Goal: Task Accomplishment & Management: Manage account settings

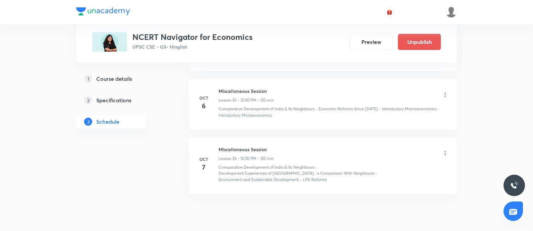
scroll to position [1412, 0]
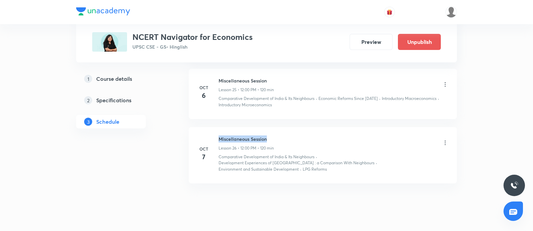
drag, startPoint x: 295, startPoint y: 127, endPoint x: 337, endPoint y: 140, distance: 44.2
click at [304, 135] on div "Miscellaneous Session Lesson 26 • 12:00 PM • 120 min" at bounding box center [333, 143] width 230 height 16
copy h6 "Miscellaneous Session"
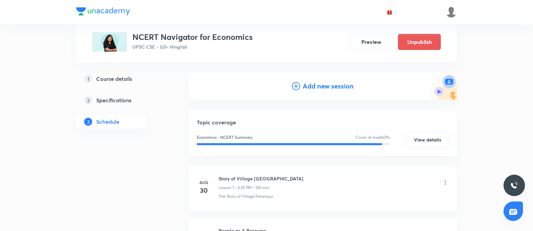
scroll to position [0, 0]
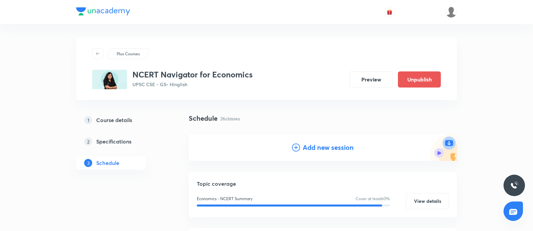
click at [326, 147] on h4 "Add new session" at bounding box center [327, 147] width 51 height 10
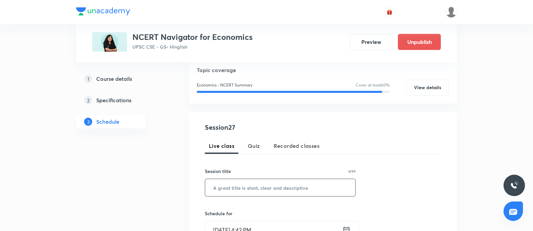
scroll to position [83, 0]
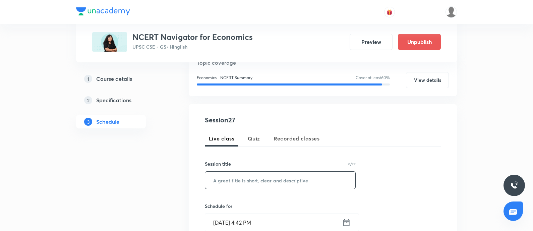
click at [228, 181] on input "text" at bounding box center [280, 179] width 150 height 17
paste input "Miscellaneous Session"
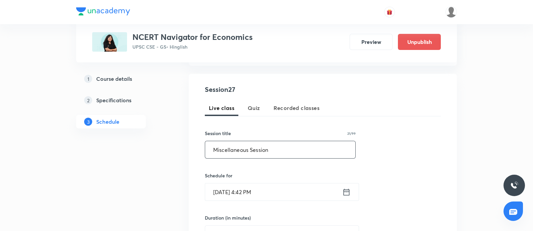
scroll to position [126, 0]
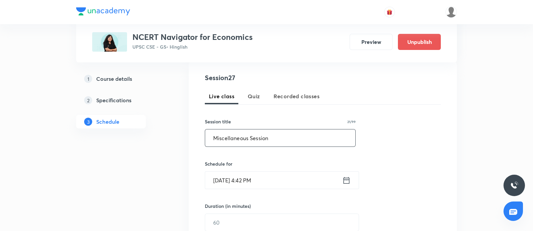
click at [208, 140] on input "Miscellaneous Session" at bounding box center [280, 137] width 150 height 17
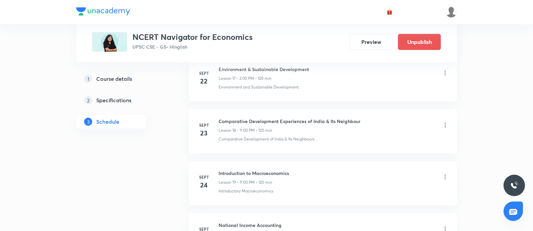
scroll to position [1633, 0]
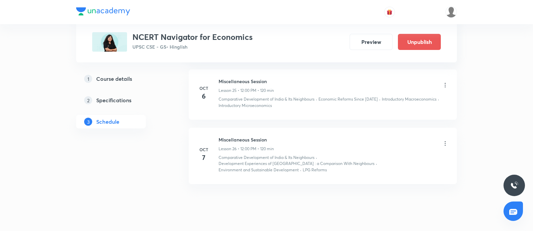
type input "Miscellaneous Session"
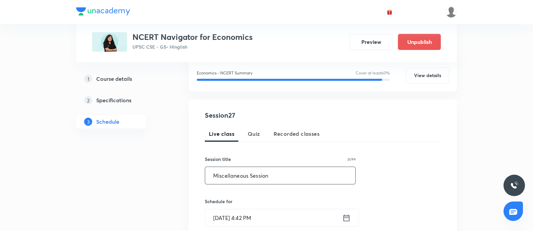
scroll to position [167, 0]
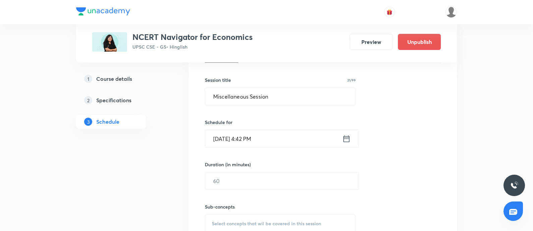
click at [349, 141] on icon at bounding box center [346, 138] width 6 height 7
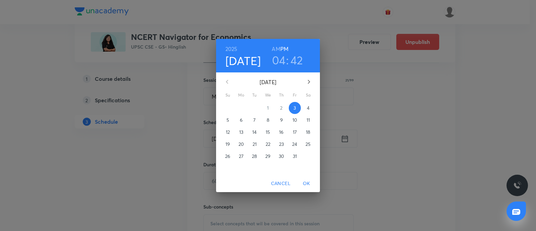
click at [266, 119] on span "8" at bounding box center [268, 120] width 12 height 7
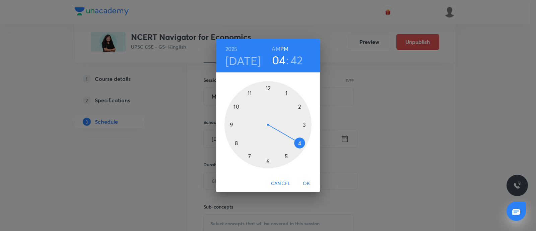
drag, startPoint x: 302, startPoint y: 125, endPoint x: 276, endPoint y: 101, distance: 35.1
click at [302, 125] on div at bounding box center [267, 124] width 87 height 87
click at [269, 88] on div at bounding box center [267, 124] width 87 height 87
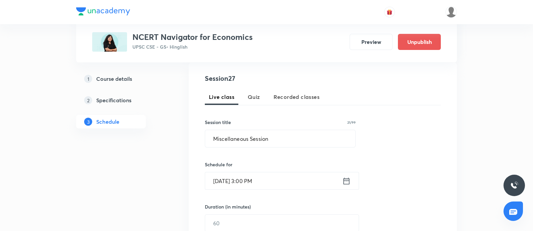
scroll to position [209, 0]
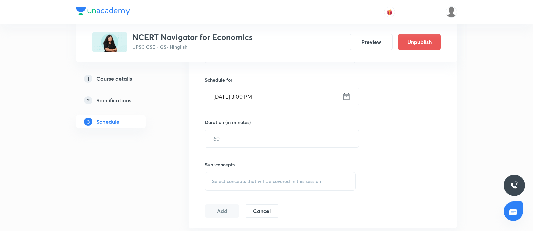
click at [343, 97] on icon at bounding box center [346, 96] width 6 height 7
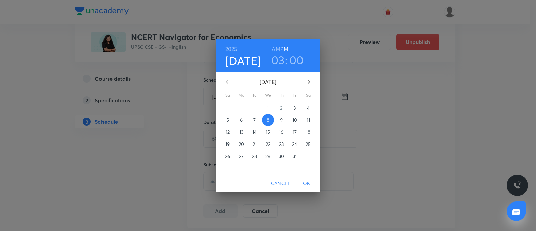
click at [278, 61] on h3 "03" at bounding box center [277, 60] width 13 height 14
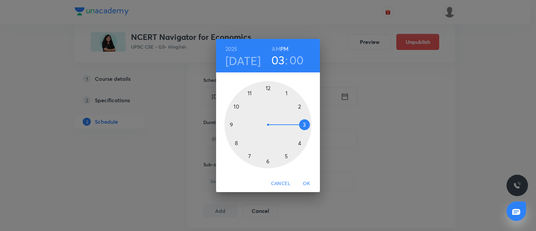
click at [267, 86] on div at bounding box center [267, 124] width 87 height 87
drag, startPoint x: 305, startPoint y: 184, endPoint x: 89, endPoint y: 163, distance: 216.6
click at [305, 184] on span "OK" at bounding box center [306, 183] width 16 height 8
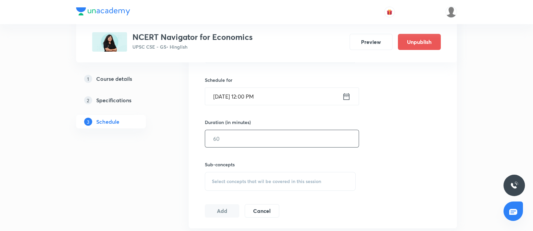
click at [214, 141] on input "text" at bounding box center [281, 138] width 153 height 17
type input "120"
drag, startPoint x: 237, startPoint y: 181, endPoint x: 535, endPoint y: 168, distance: 298.4
click at [239, 182] on span "Select concepts that wil be covered in this session" at bounding box center [266, 181] width 109 height 5
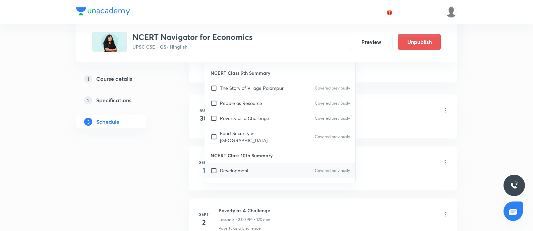
scroll to position [377, 0]
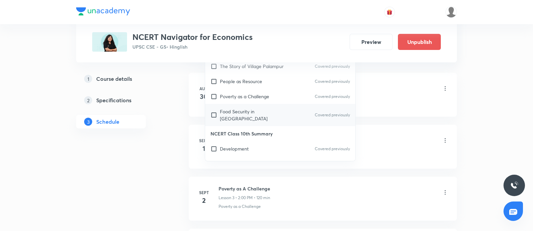
click at [259, 110] on p "Food Security in India" at bounding box center [254, 115] width 68 height 14
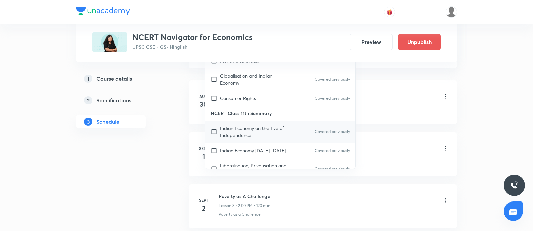
click at [267, 125] on p "Indian Economy on the Eve of Independence" at bounding box center [254, 132] width 68 height 14
checkbox input "true"
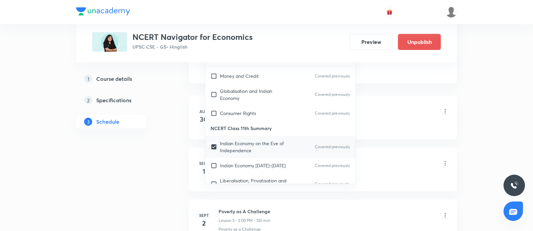
scroll to position [293, 0]
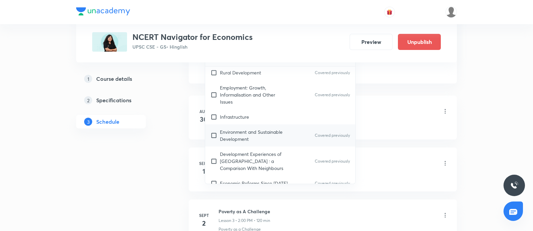
click at [256, 130] on p "Environment and Sustainable Development" at bounding box center [254, 135] width 68 height 14
checkbox input "true"
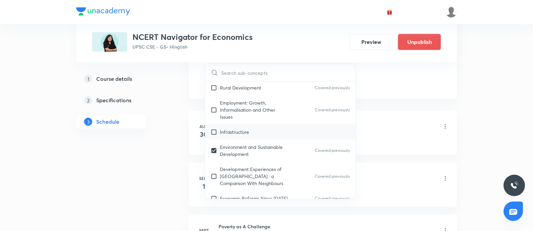
click at [252, 129] on div "Infrastructure" at bounding box center [280, 131] width 150 height 15
checkbox input "true"
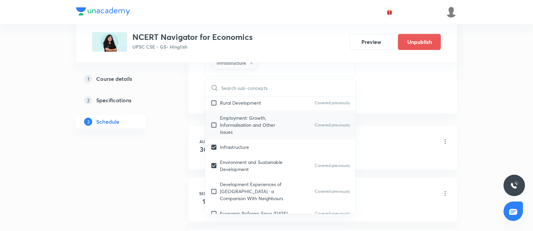
click at [257, 126] on p "Employment: Growth, Informalisation and Other Issues" at bounding box center [254, 124] width 68 height 21
checkbox input "true"
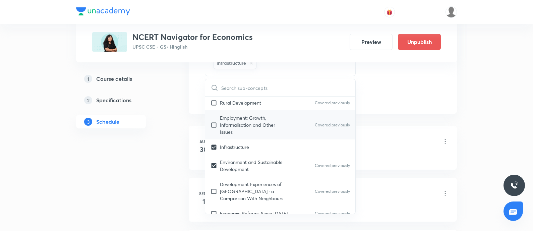
checkbox input "true"
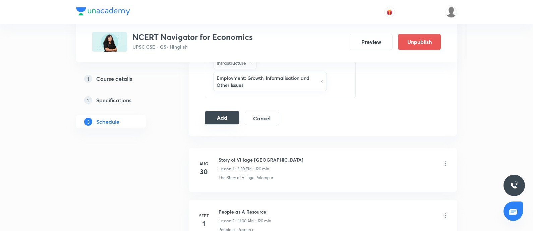
click at [217, 114] on button "Add" at bounding box center [222, 117] width 35 height 13
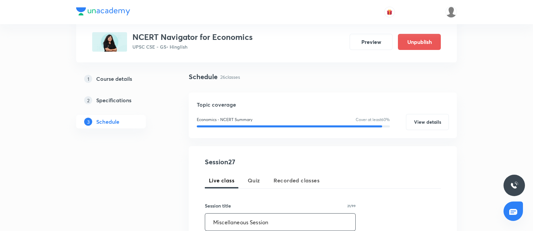
scroll to position [83, 0]
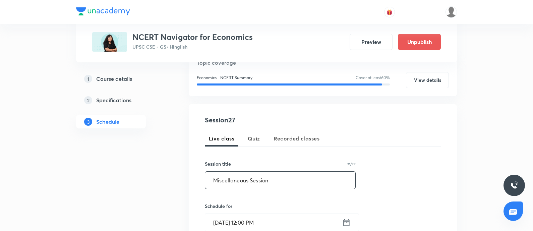
drag, startPoint x: 285, startPoint y: 178, endPoint x: 15, endPoint y: 163, distance: 270.3
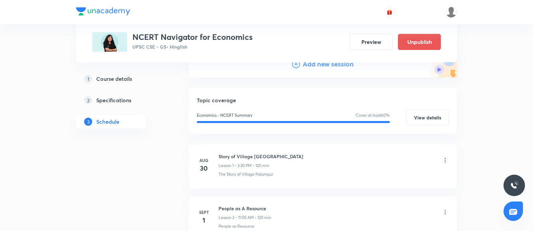
scroll to position [0, 0]
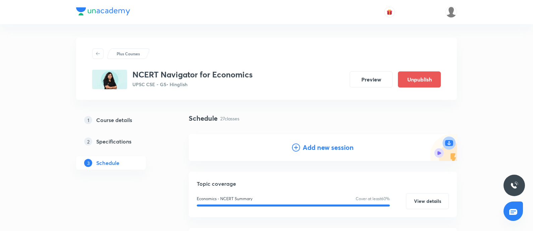
drag, startPoint x: 315, startPoint y: 149, endPoint x: 7, endPoint y: 168, distance: 308.1
click at [314, 149] on h4 "Add new session" at bounding box center [327, 147] width 51 height 10
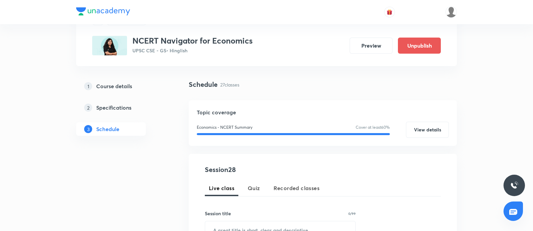
scroll to position [42, 0]
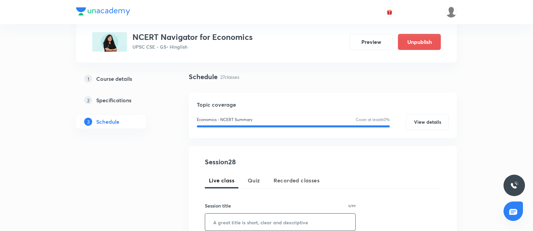
click at [229, 223] on input "text" at bounding box center [280, 221] width 150 height 17
paste input "Miscellaneous Session"
click at [213, 220] on input "Miscellaneous Session" at bounding box center [280, 221] width 150 height 17
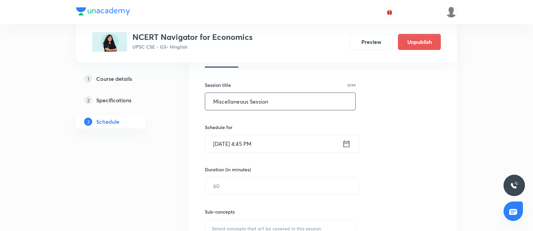
scroll to position [167, 0]
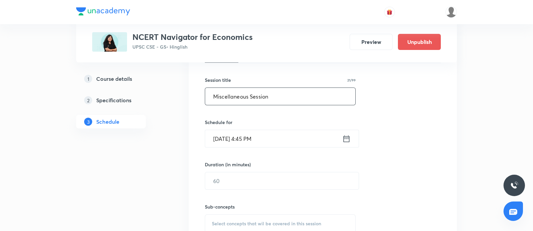
type input "Miscellaneous Session"
drag, startPoint x: 345, startPoint y: 141, endPoint x: 340, endPoint y: 140, distance: 4.7
click at [340, 140] on div "Oct 3, 2025, 4:45 PM ​" at bounding box center [282, 139] width 154 height 18
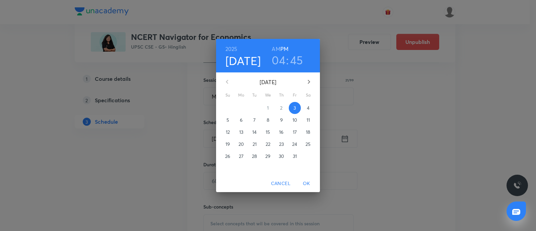
click at [279, 121] on span "9" at bounding box center [281, 120] width 12 height 7
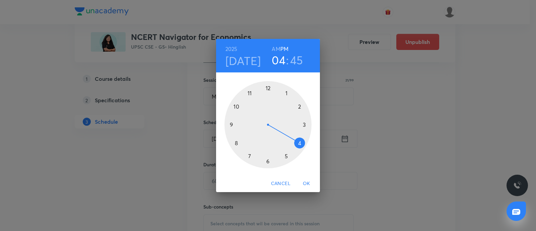
click at [266, 88] on div at bounding box center [267, 124] width 87 height 87
drag, startPoint x: 268, startPoint y: 88, endPoint x: 73, endPoint y: 175, distance: 213.2
click at [267, 88] on div at bounding box center [267, 124] width 87 height 87
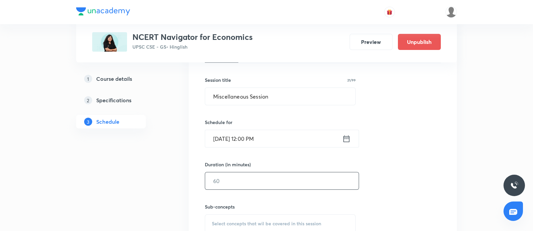
click at [231, 187] on input "text" at bounding box center [281, 180] width 153 height 17
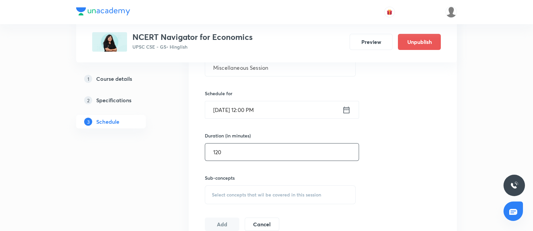
scroll to position [209, 0]
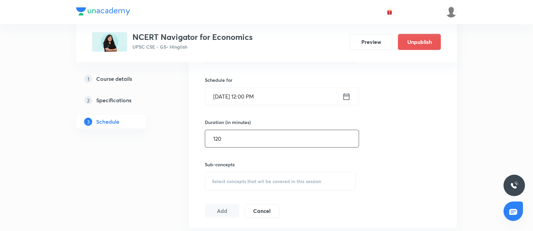
type input "120"
click at [223, 179] on span "Select concepts that wil be covered in this session" at bounding box center [266, 181] width 109 height 5
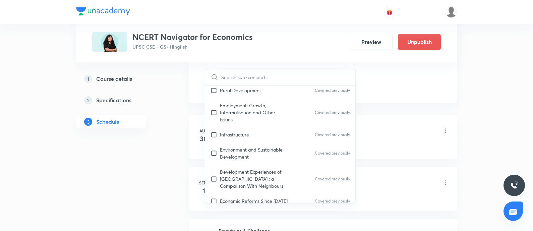
scroll to position [335, 0]
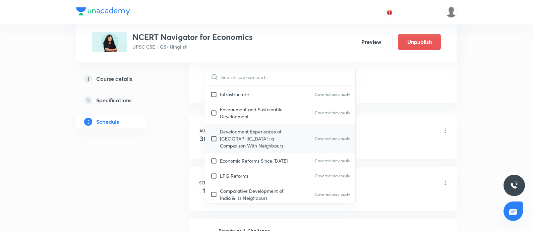
click at [276, 149] on div "Development Experiences of India : a Comparison With Neighbours Covered previou…" at bounding box center [280, 138] width 150 height 29
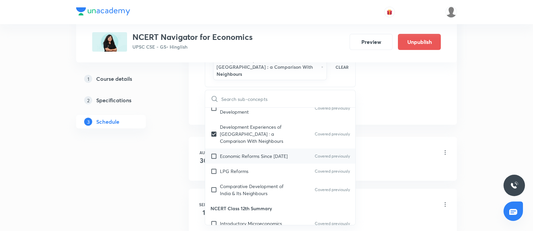
scroll to position [382, 0]
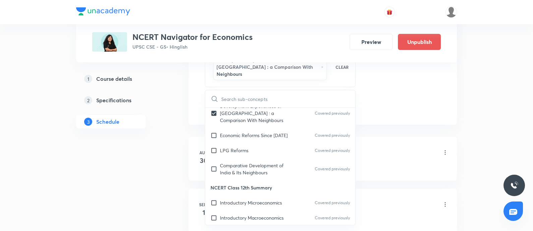
click at [268, 180] on p "NCERT Class 12th Summary" at bounding box center [280, 187] width 150 height 15
click at [261, 166] on p "Comparative Development of India & Its Neighbours" at bounding box center [254, 169] width 68 height 14
checkbox input "true"
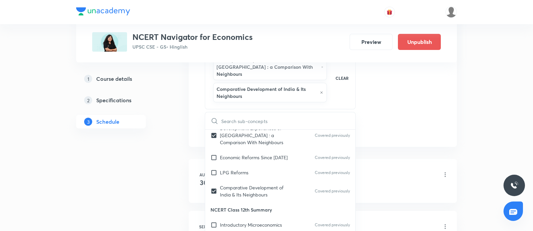
drag, startPoint x: 261, startPoint y: 211, endPoint x: 257, endPoint y: 211, distance: 4.4
click at [261, 217] on div "Introductory Microeconomics Covered previously" at bounding box center [280, 224] width 150 height 15
checkbox input "true"
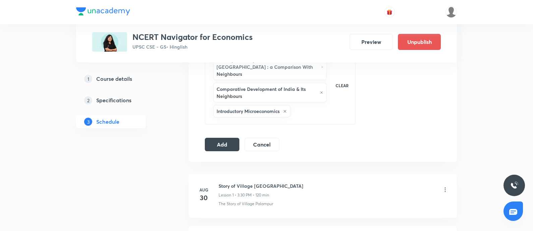
drag, startPoint x: 230, startPoint y: 132, endPoint x: 403, endPoint y: 133, distance: 172.8
click at [230, 138] on button "Add" at bounding box center [222, 144] width 35 height 13
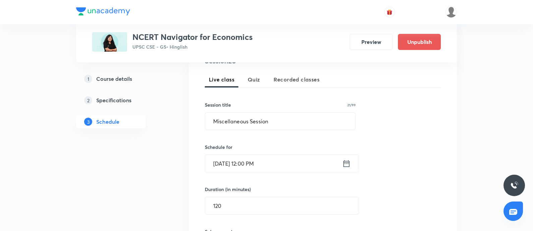
scroll to position [126, 0]
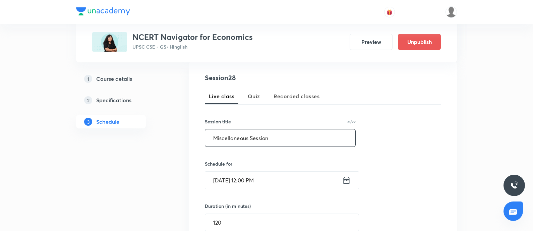
drag, startPoint x: 291, startPoint y: 141, endPoint x: 0, endPoint y: 127, distance: 291.8
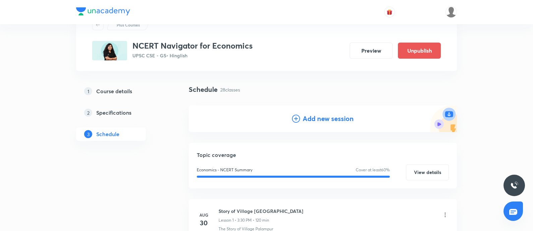
scroll to position [42, 0]
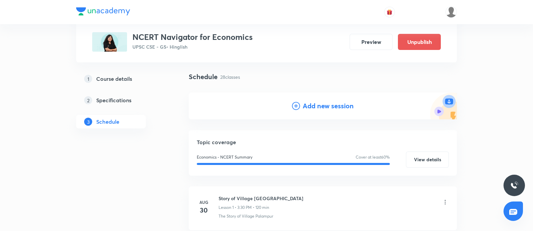
drag, startPoint x: 322, startPoint y: 103, endPoint x: 65, endPoint y: 178, distance: 267.0
click at [317, 105] on h4 "Add new session" at bounding box center [327, 106] width 51 height 10
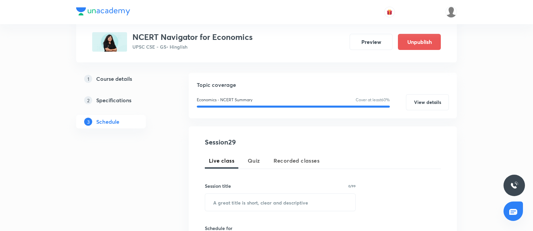
scroll to position [126, 0]
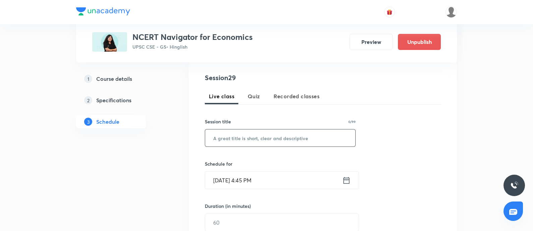
click at [225, 139] on input "text" at bounding box center [280, 137] width 150 height 17
paste input "Miscellaneous Session"
click at [212, 138] on input "Miscellaneous Session" at bounding box center [280, 137] width 150 height 17
type input "Miscellaneous Session"
click at [343, 179] on icon at bounding box center [346, 180] width 8 height 9
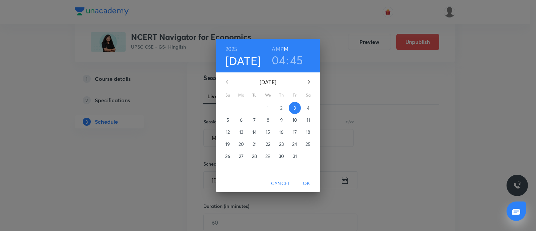
click at [294, 121] on p "10" at bounding box center [294, 120] width 5 height 7
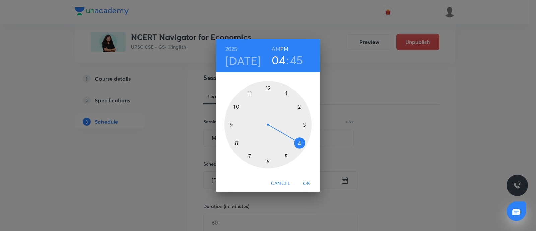
click at [267, 88] on div at bounding box center [267, 124] width 87 height 87
click at [269, 86] on div at bounding box center [267, 124] width 87 height 87
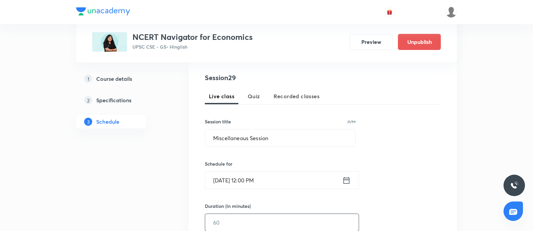
click at [214, 219] on input "text" at bounding box center [281, 222] width 153 height 17
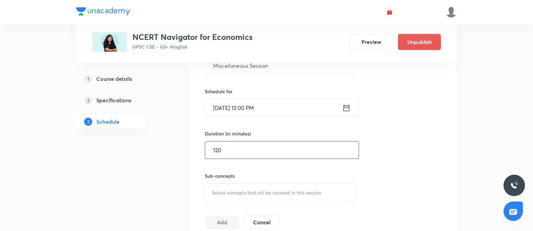
scroll to position [251, 0]
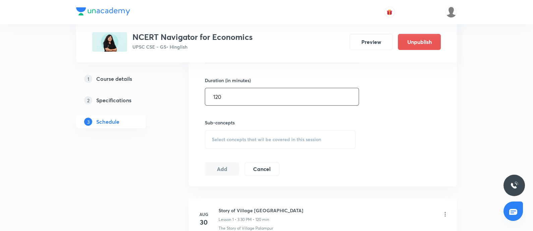
type input "120"
click at [243, 133] on div "Select concepts that wil be covered in this session" at bounding box center [280, 139] width 151 height 19
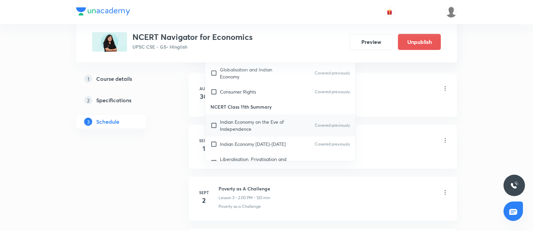
scroll to position [167, 0]
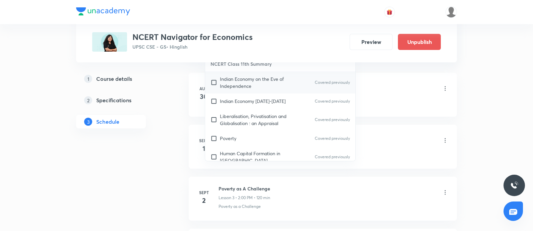
click at [260, 83] on div "Indian Economy on the Eve of Independence Covered previously" at bounding box center [280, 82] width 150 height 22
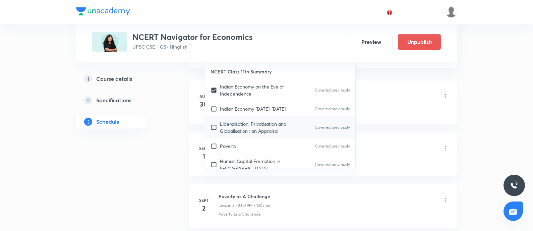
click at [255, 120] on p "Liberalisation, Privatisation and Globalisation : an Appraisal" at bounding box center [254, 127] width 68 height 14
checkbox input "true"
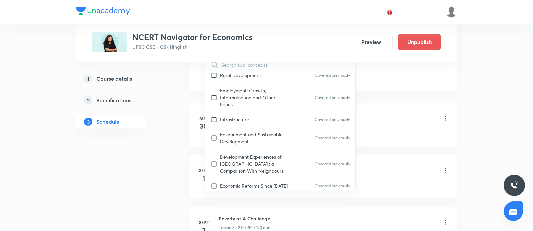
scroll to position [335, 0]
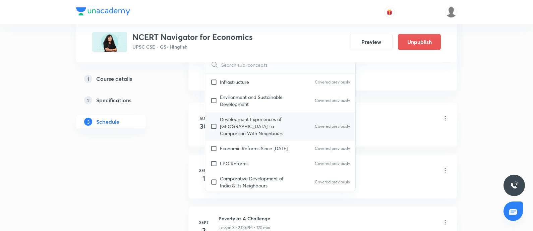
click at [254, 126] on p "Development Experiences of India : a Comparison With Neighbours" at bounding box center [254, 126] width 68 height 21
checkbox input "true"
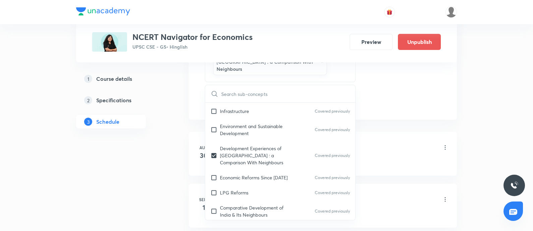
drag, startPoint x: 245, startPoint y: 175, endPoint x: 150, endPoint y: 186, distance: 95.1
click at [245, 174] on div "Economic Reforms Since 1991 Covered previously" at bounding box center [280, 177] width 150 height 15
checkbox input "true"
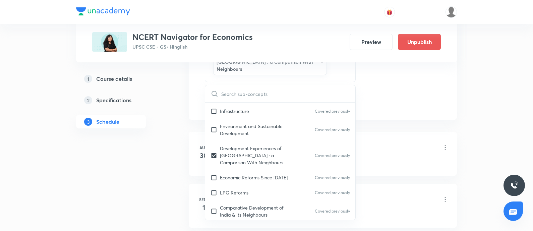
checkbox input "true"
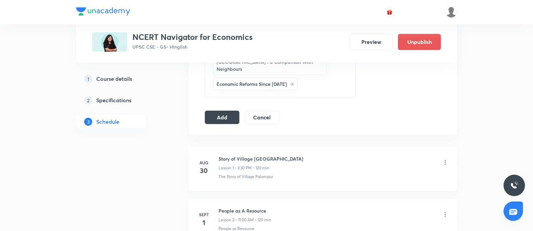
drag, startPoint x: 214, startPoint y: 111, endPoint x: 326, endPoint y: 125, distance: 112.7
click at [214, 111] on button "Add" at bounding box center [222, 117] width 35 height 13
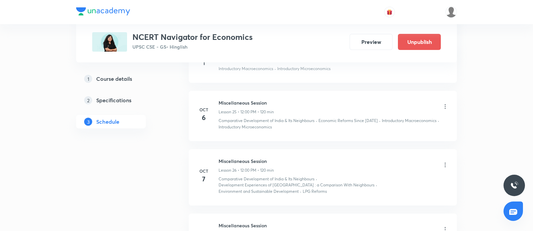
scroll to position [1377, 0]
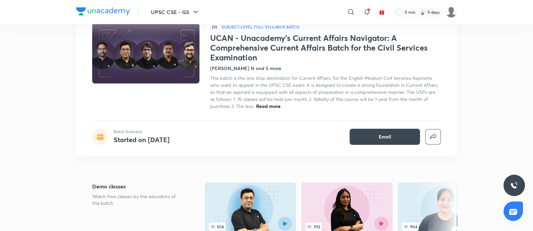
scroll to position [83, 0]
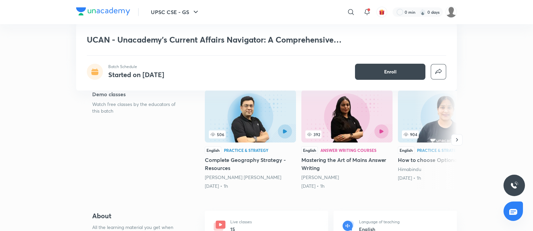
scroll to position [83, 0]
